Goal: Information Seeking & Learning: Learn about a topic

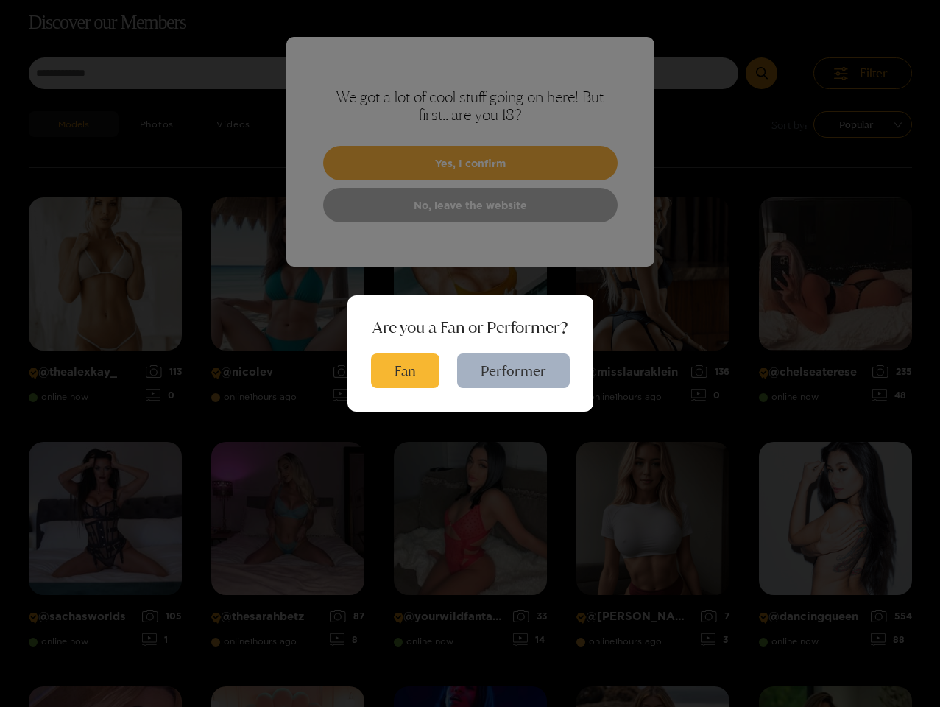
click at [470, 306] on div "Are you a Fan or Performer? Fan Performer" at bounding box center [471, 353] width 246 height 116
click at [407, 370] on button "Fan" at bounding box center [405, 370] width 68 height 35
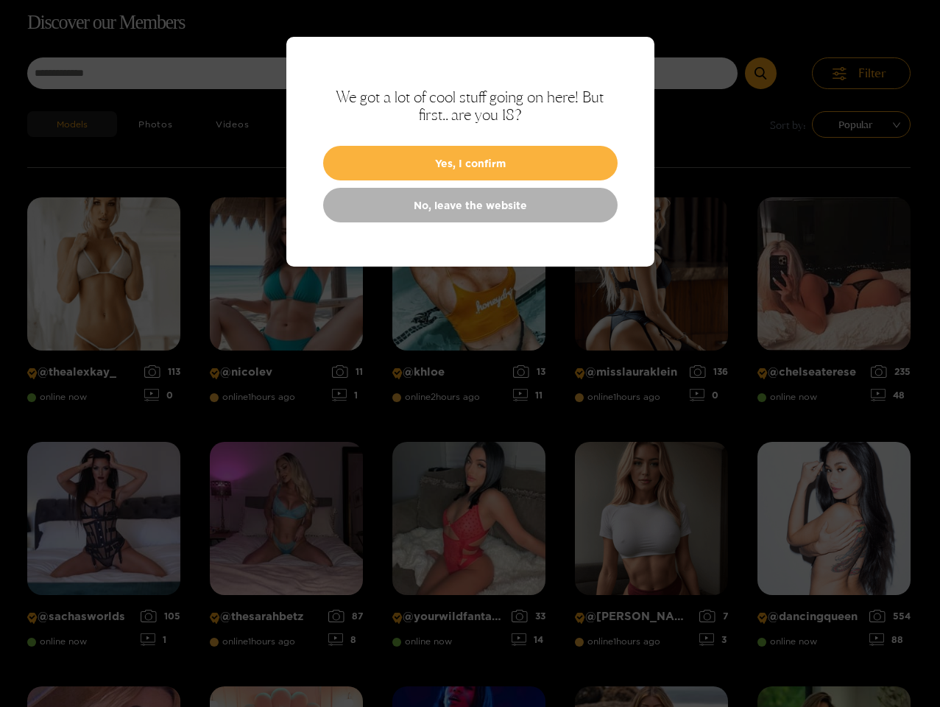
click at [514, 370] on div "What's New Wanna show us your package? You can now send Videos or Pictures to y…" at bounding box center [470, 353] width 940 height 707
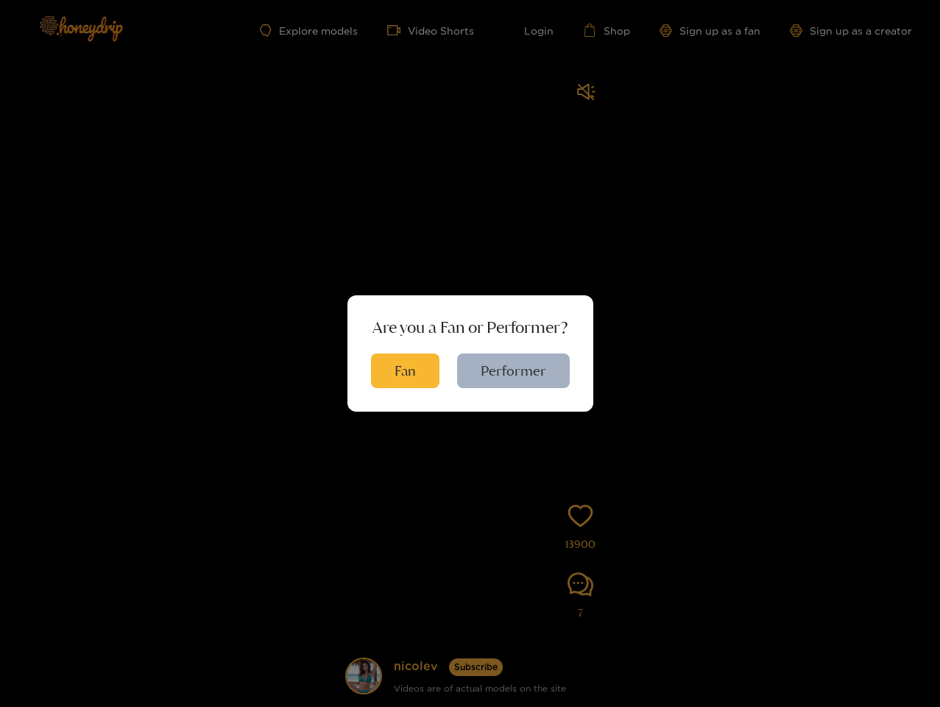
click at [407, 370] on button "Fan" at bounding box center [405, 370] width 68 height 35
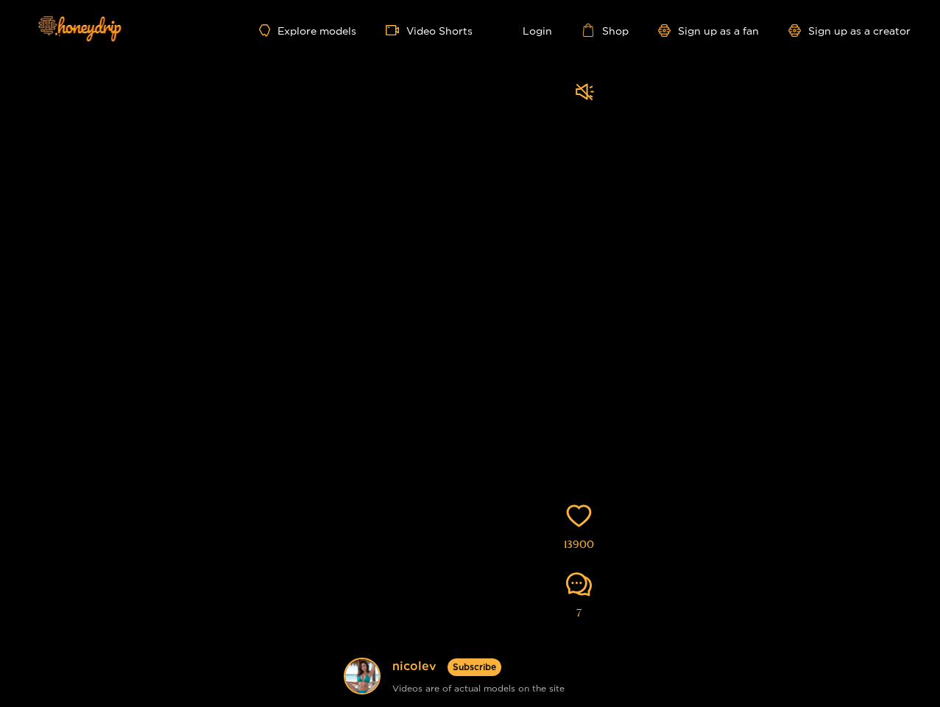
click at [514, 353] on p "You can now send Videos or Pictures to your favorite creators for them to rate …" at bounding box center [470, 335] width 346 height 37
